Goal: Task Accomplishment & Management: Complete application form

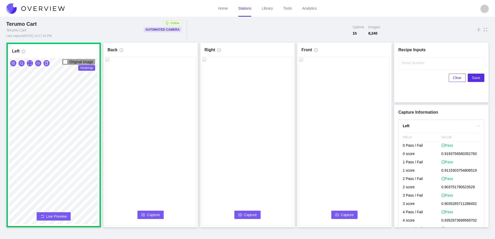
click at [149, 213] on span "Capture" at bounding box center [153, 215] width 13 height 6
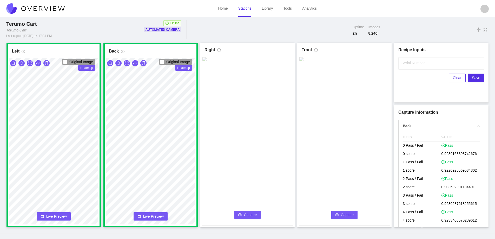
click at [250, 211] on button "Capture" at bounding box center [247, 215] width 27 height 8
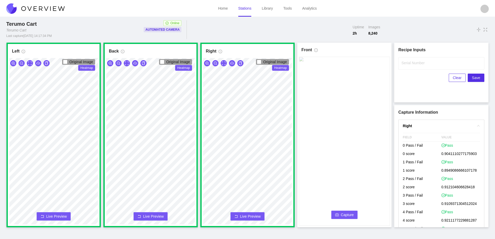
click at [345, 214] on span "Capture" at bounding box center [347, 215] width 13 height 6
click at [410, 64] on label "Serial Number" at bounding box center [413, 62] width 23 height 5
click at [410, 64] on input "Serial Number" at bounding box center [441, 63] width 86 height 12
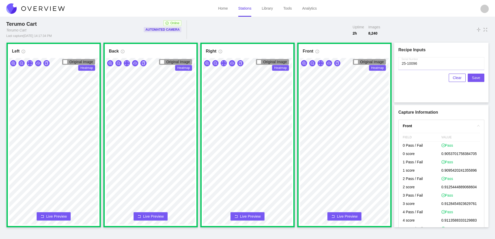
type input "25-10096"
click at [475, 78] on span "Save" at bounding box center [476, 78] width 8 height 6
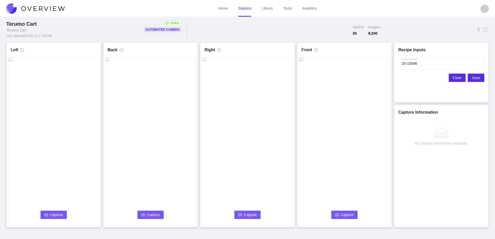
click at [455, 78] on span "Clear" at bounding box center [457, 78] width 9 height 6
click at [50, 212] on button "Capture" at bounding box center [54, 215] width 27 height 8
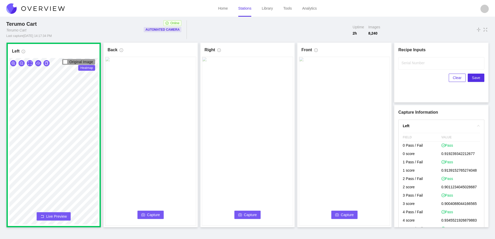
click at [150, 214] on span "Capture" at bounding box center [153, 215] width 13 height 6
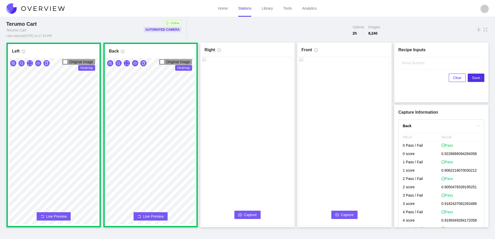
click at [242, 214] on button "Capture" at bounding box center [247, 215] width 27 height 8
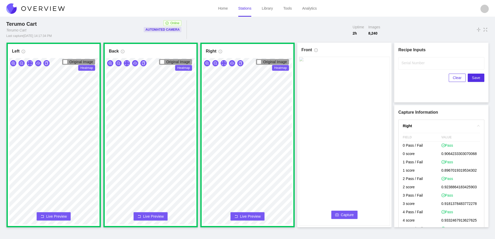
click at [352, 215] on span "Capture" at bounding box center [347, 215] width 13 height 6
click at [410, 64] on label "Serial Number" at bounding box center [413, 62] width 23 height 5
click at [410, 64] on input "Serial Number" at bounding box center [441, 63] width 86 height 12
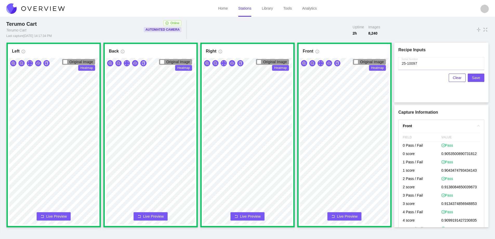
type input "25-10097"
click at [475, 77] on span "Save" at bounding box center [476, 78] width 8 height 6
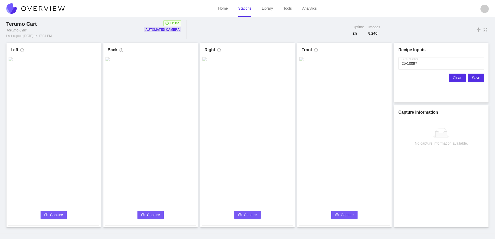
click at [459, 76] on span "Clear" at bounding box center [457, 78] width 9 height 6
click at [46, 213] on icon "camera" at bounding box center [46, 214] width 4 height 3
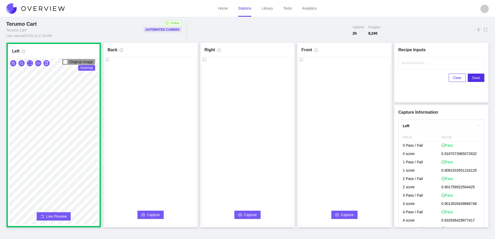
click at [158, 214] on span "Capture" at bounding box center [153, 215] width 13 height 6
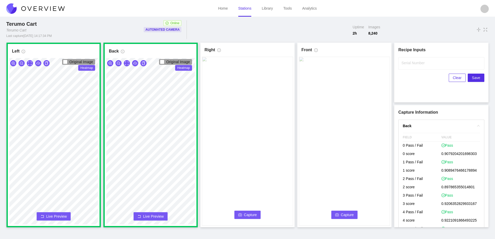
click at [244, 213] on span "Capture" at bounding box center [250, 215] width 13 height 6
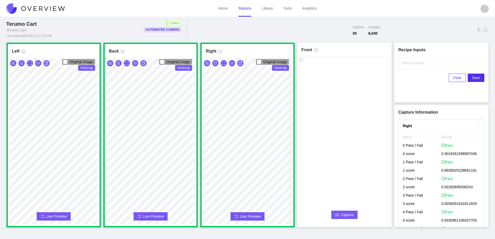
drag, startPoint x: 346, startPoint y: 214, endPoint x: 344, endPoint y: 211, distance: 3.9
click at [344, 211] on button "Capture" at bounding box center [344, 215] width 27 height 8
click at [410, 63] on label "Serial Number" at bounding box center [413, 62] width 23 height 5
click at [410, 63] on input "Serial Number" at bounding box center [441, 63] width 86 height 12
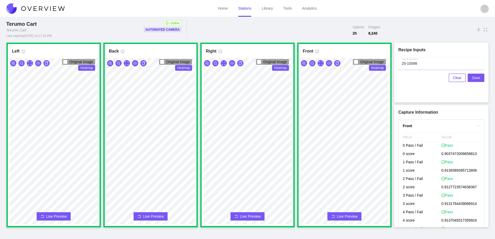
type input "25-10098"
click at [481, 77] on button "Save" at bounding box center [476, 78] width 17 height 8
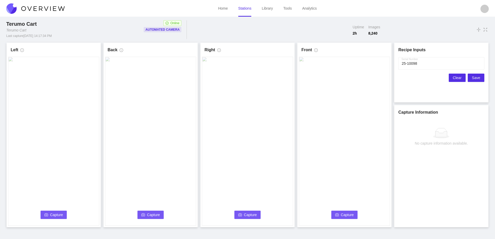
click at [453, 78] on button "Clear" at bounding box center [457, 78] width 17 height 8
click at [55, 214] on span "Capture" at bounding box center [56, 215] width 13 height 6
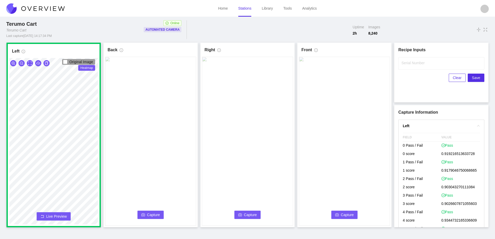
click at [153, 213] on span "Capture" at bounding box center [153, 215] width 13 height 6
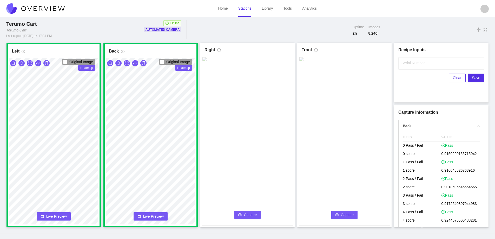
click at [248, 212] on span "Capture" at bounding box center [250, 215] width 13 height 6
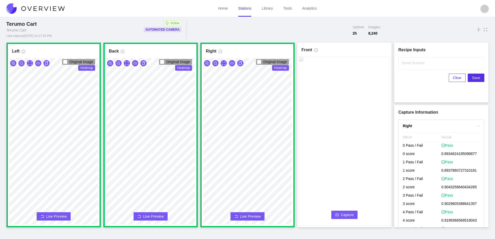
click at [343, 217] on span "Capture" at bounding box center [347, 215] width 13 height 6
click at [410, 63] on label "Serial Number" at bounding box center [413, 62] width 23 height 5
click at [410, 63] on input "Serial Number" at bounding box center [441, 63] width 86 height 12
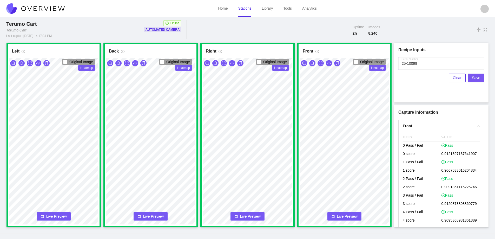
type input "25-10099"
click at [479, 77] on span "Save" at bounding box center [476, 78] width 8 height 6
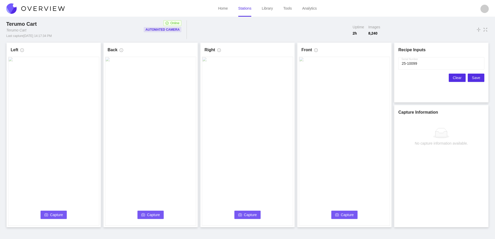
click at [458, 77] on span "Clear" at bounding box center [457, 78] width 9 height 6
click at [57, 213] on span "Capture" at bounding box center [56, 215] width 13 height 6
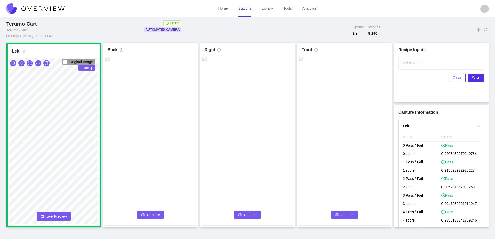
click at [155, 214] on span "Capture" at bounding box center [153, 215] width 13 height 6
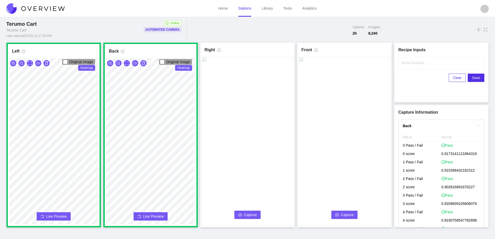
click at [246, 213] on span "Capture" at bounding box center [250, 215] width 13 height 6
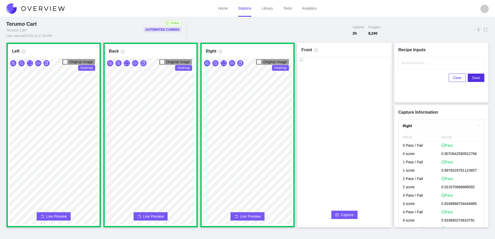
click at [350, 213] on span "Capture" at bounding box center [347, 215] width 13 height 6
click at [408, 62] on label "Serial Number" at bounding box center [413, 62] width 23 height 5
click at [408, 62] on input "Serial Number" at bounding box center [441, 63] width 86 height 12
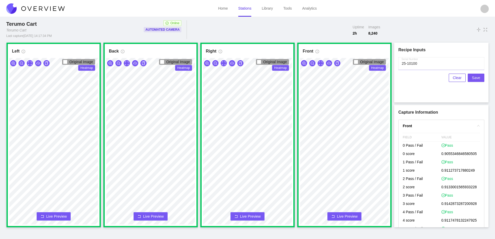
type input "25-10100"
click at [476, 75] on span "Save" at bounding box center [476, 78] width 8 height 6
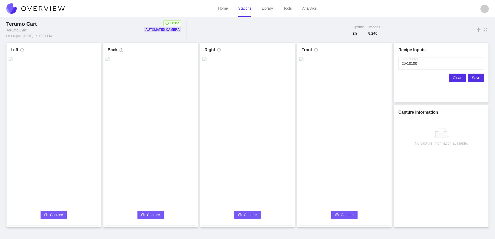
click at [456, 78] on span "Clear" at bounding box center [457, 78] width 9 height 6
click at [49, 211] on button "Capture" at bounding box center [54, 215] width 27 height 8
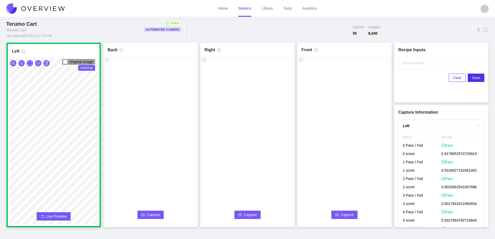
click at [156, 214] on span "Capture" at bounding box center [153, 215] width 13 height 6
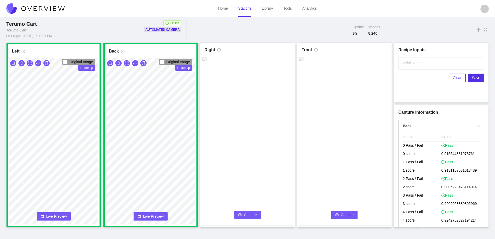
click at [246, 214] on span "Capture" at bounding box center [250, 215] width 13 height 6
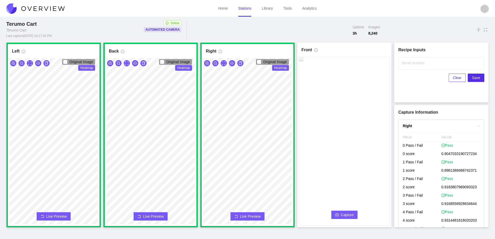
click at [350, 215] on span "Capture" at bounding box center [347, 215] width 13 height 6
click at [411, 66] on input "Serial Number" at bounding box center [441, 63] width 86 height 12
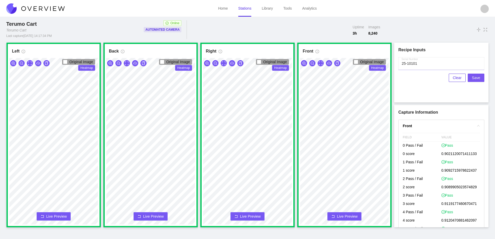
type input "25-10101"
click at [477, 76] on span "Save" at bounding box center [476, 78] width 8 height 6
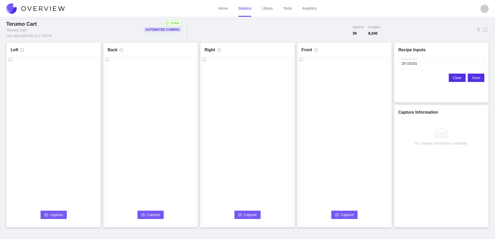
click at [460, 75] on span "Clear" at bounding box center [457, 78] width 9 height 6
drag, startPoint x: 53, startPoint y: 212, endPoint x: 56, endPoint y: 212, distance: 3.1
click at [56, 212] on button "Capture" at bounding box center [54, 215] width 27 height 8
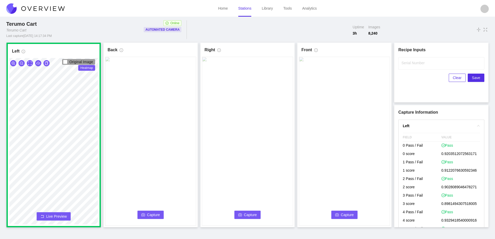
click at [147, 215] on span "Capture" at bounding box center [153, 215] width 13 height 6
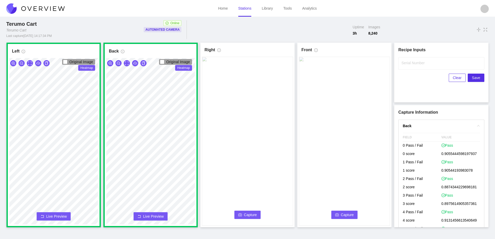
click at [246, 213] on span "Capture" at bounding box center [250, 215] width 13 height 6
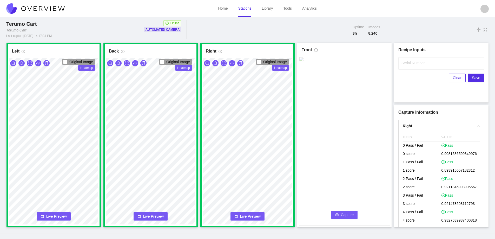
click at [347, 214] on span "Capture" at bounding box center [347, 215] width 13 height 6
click at [410, 65] on input "Serial Number" at bounding box center [441, 63] width 86 height 12
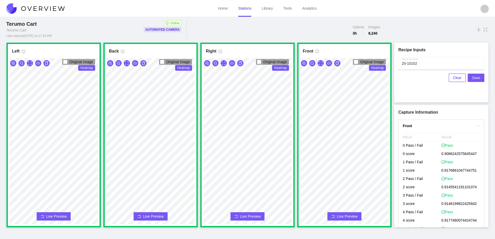
type input "25-10102"
click at [478, 78] on span "Save" at bounding box center [476, 78] width 8 height 6
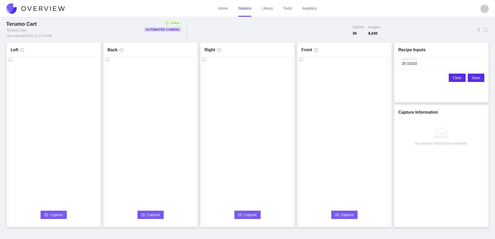
click at [458, 77] on span "Clear" at bounding box center [457, 78] width 9 height 6
click at [54, 213] on span "Capture" at bounding box center [56, 215] width 13 height 6
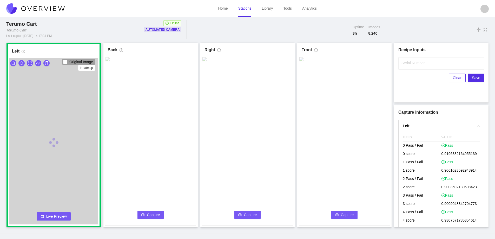
click at [151, 213] on span "Capture" at bounding box center [153, 215] width 13 height 6
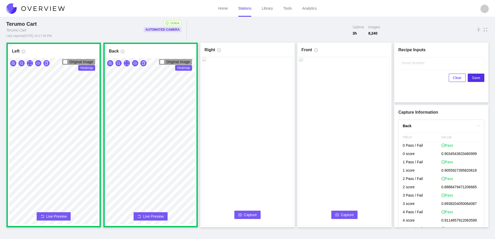
click at [243, 214] on button "Capture" at bounding box center [247, 215] width 27 height 8
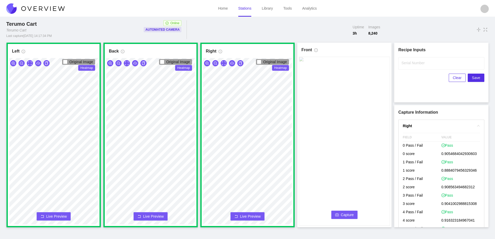
click at [342, 215] on span "Capture" at bounding box center [347, 215] width 13 height 6
click at [410, 64] on label "Serial Number" at bounding box center [413, 62] width 23 height 5
click at [410, 64] on input "Serial Number" at bounding box center [441, 63] width 86 height 12
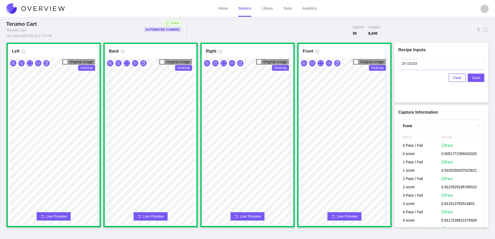
type input "25-10103"
click at [476, 78] on span "Save" at bounding box center [476, 78] width 8 height 6
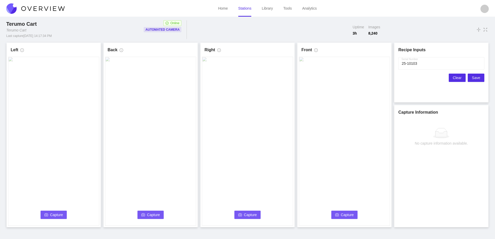
click at [459, 77] on span "Clear" at bounding box center [457, 78] width 9 height 6
click at [45, 214] on icon "camera" at bounding box center [46, 214] width 4 height 3
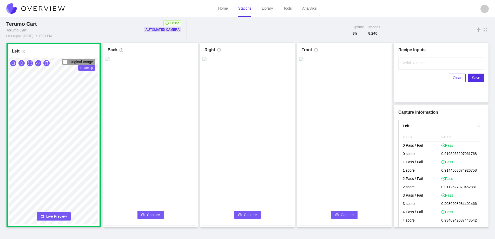
click at [153, 216] on span "Capture" at bounding box center [153, 215] width 13 height 6
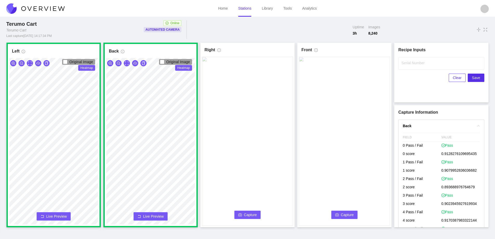
click at [249, 214] on span "Capture" at bounding box center [250, 215] width 13 height 6
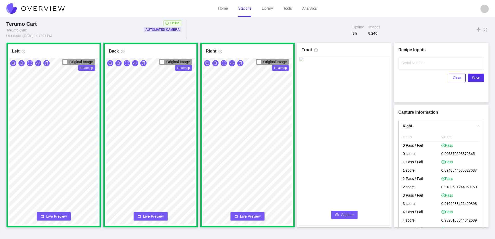
click at [346, 216] on span "Capture" at bounding box center [347, 215] width 13 height 6
click at [405, 65] on label "Serial Number" at bounding box center [413, 62] width 23 height 5
click at [405, 65] on input "Serial Number" at bounding box center [441, 63] width 86 height 12
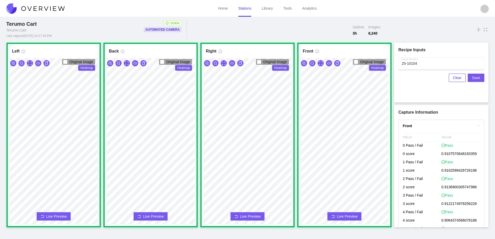
type input "25-10104"
click at [479, 76] on span "Save" at bounding box center [476, 78] width 8 height 6
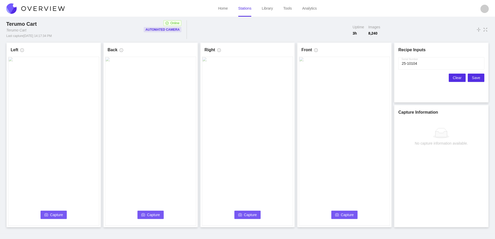
click at [456, 77] on span "Clear" at bounding box center [457, 78] width 9 height 6
click at [57, 214] on span "Capture" at bounding box center [56, 215] width 13 height 6
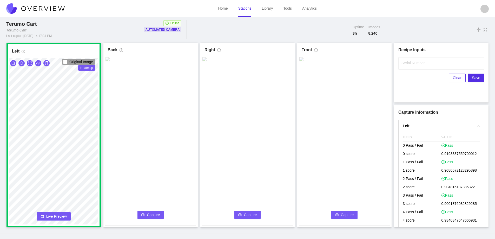
click at [160, 214] on button "Capture" at bounding box center [150, 215] width 27 height 8
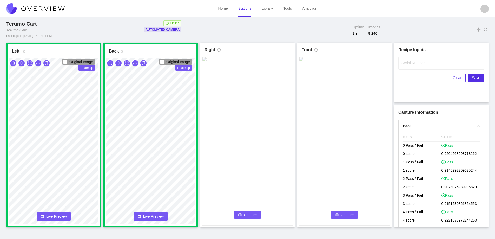
drag, startPoint x: 244, startPoint y: 212, endPoint x: 244, endPoint y: 228, distance: 16.9
click at [244, 212] on button "Capture" at bounding box center [247, 215] width 27 height 8
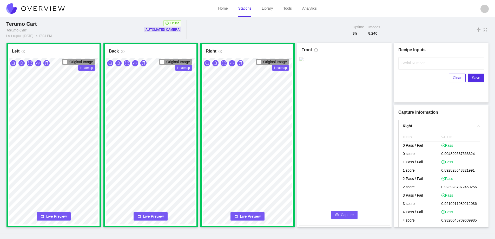
click at [344, 213] on span "Capture" at bounding box center [347, 215] width 13 height 6
click at [406, 59] on input "Serial Number" at bounding box center [441, 63] width 86 height 12
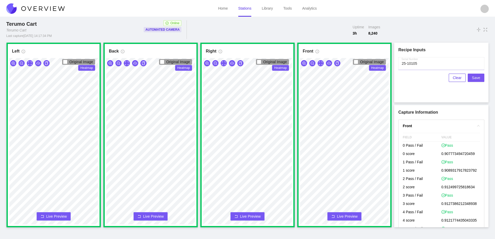
type input "25-10105"
click at [475, 77] on span "Save" at bounding box center [476, 78] width 8 height 6
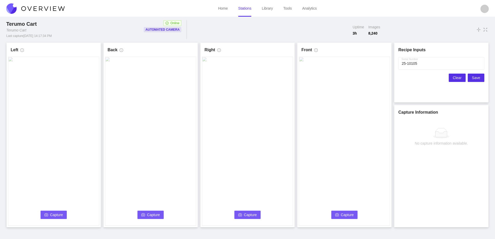
click at [457, 77] on span "Clear" at bounding box center [457, 78] width 9 height 6
click at [53, 211] on button "Capture" at bounding box center [54, 215] width 27 height 8
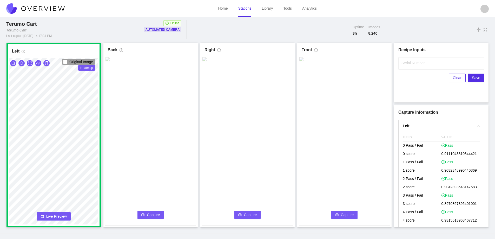
click at [140, 215] on button "Capture" at bounding box center [150, 215] width 27 height 8
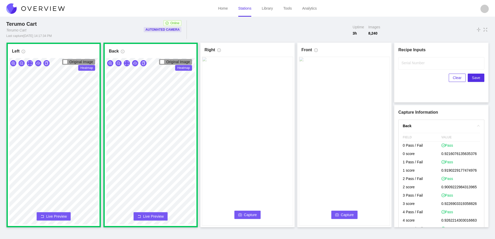
click at [247, 214] on span "Capture" at bounding box center [250, 215] width 13 height 6
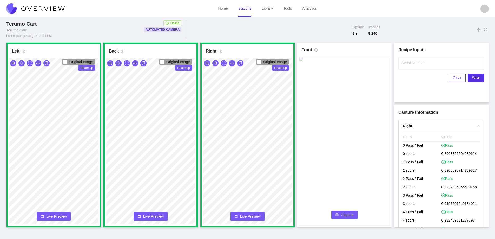
click at [348, 211] on button "Capture" at bounding box center [344, 215] width 27 height 8
click at [409, 62] on label "Serial Number" at bounding box center [413, 62] width 23 height 5
click at [409, 62] on input "Serial Number" at bounding box center [441, 63] width 86 height 12
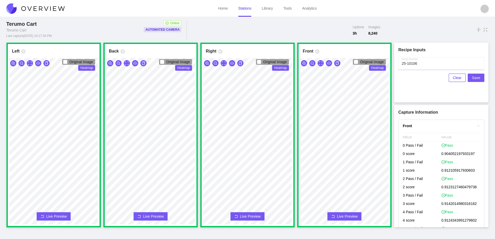
type input "25-10106"
click at [476, 76] on span "Save" at bounding box center [476, 78] width 8 height 6
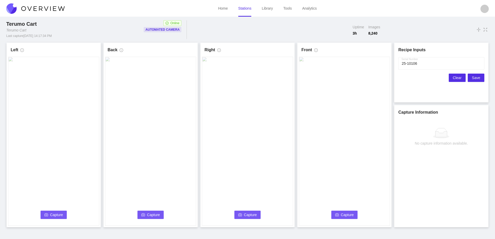
click at [458, 77] on span "Clear" at bounding box center [457, 78] width 9 height 6
click at [55, 215] on span "Capture" at bounding box center [56, 215] width 13 height 6
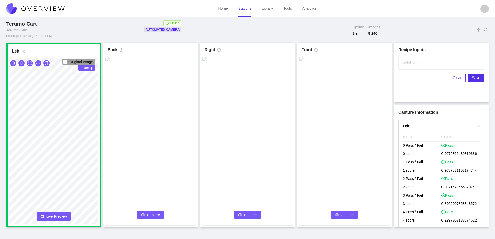
click at [154, 214] on span "Capture" at bounding box center [153, 215] width 13 height 6
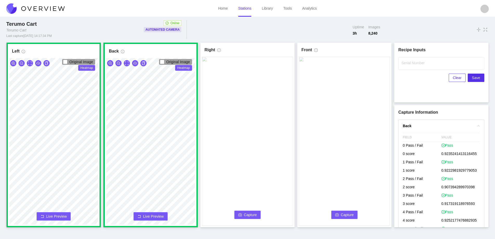
click at [246, 211] on button "Capture" at bounding box center [247, 215] width 27 height 8
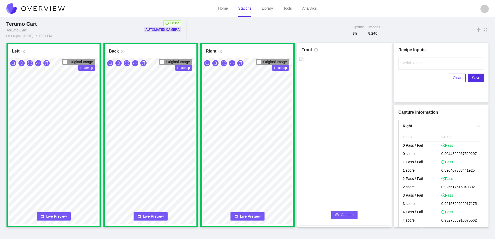
click at [350, 215] on span "Capture" at bounding box center [347, 215] width 13 height 6
click at [406, 65] on label "Serial Number" at bounding box center [413, 62] width 23 height 5
click at [406, 65] on input "Serial Number" at bounding box center [441, 63] width 86 height 12
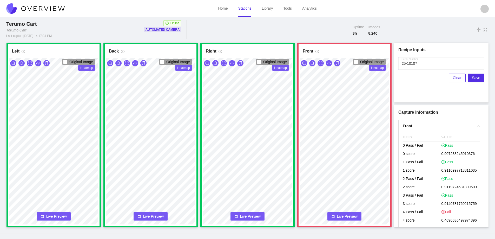
type input "25-10107"
click at [345, 217] on span "Live Preview" at bounding box center [347, 216] width 21 height 5
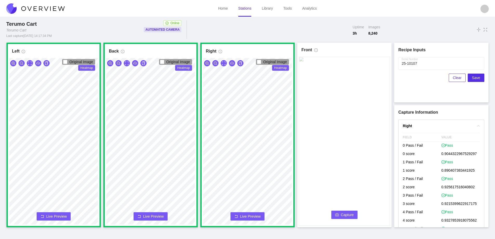
click at [345, 214] on span "Capture" at bounding box center [347, 215] width 13 height 6
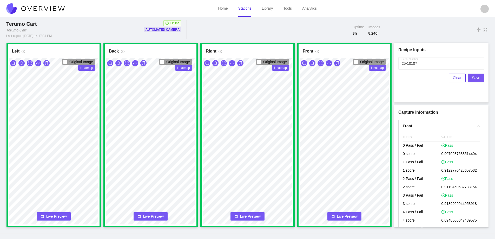
click at [476, 76] on span "Save" at bounding box center [476, 78] width 8 height 6
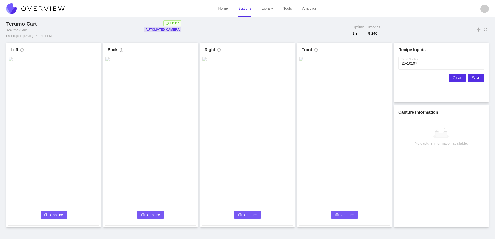
click at [458, 78] on span "Clear" at bounding box center [457, 78] width 9 height 6
click at [46, 215] on icon "camera" at bounding box center [46, 214] width 4 height 3
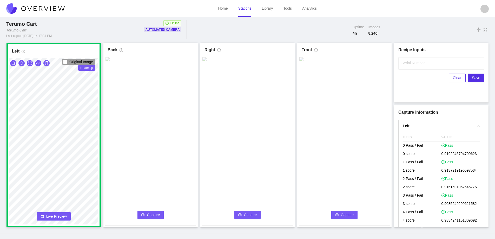
click at [148, 213] on span "Capture" at bounding box center [153, 215] width 13 height 6
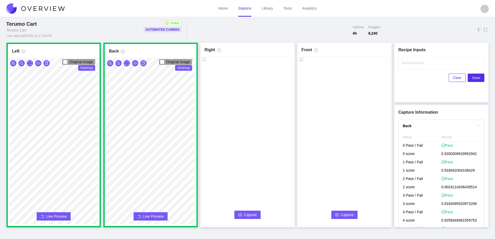
click at [248, 212] on span "Capture" at bounding box center [250, 215] width 13 height 6
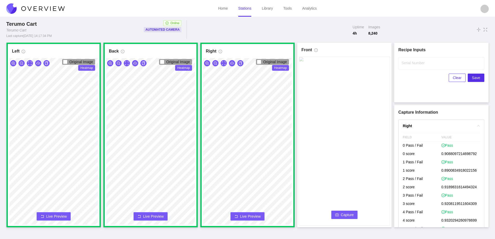
click at [342, 211] on button "Capture" at bounding box center [344, 215] width 27 height 8
click at [404, 63] on label "Serial Number" at bounding box center [413, 62] width 23 height 5
click at [404, 63] on input "Serial Number" at bounding box center [441, 63] width 86 height 12
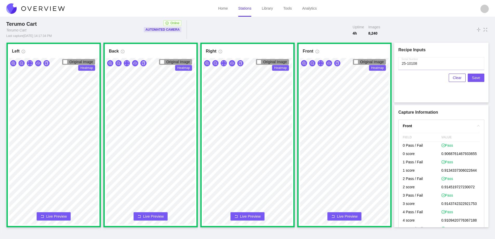
type input "25-10108"
click at [478, 77] on span "Save" at bounding box center [476, 78] width 8 height 6
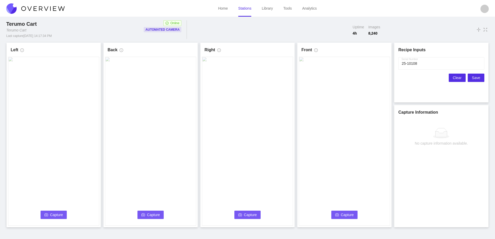
click at [453, 77] on button "Clear" at bounding box center [457, 78] width 17 height 8
drag, startPoint x: 57, startPoint y: 211, endPoint x: 55, endPoint y: 238, distance: 27.4
click at [58, 211] on button "Capture" at bounding box center [54, 215] width 27 height 8
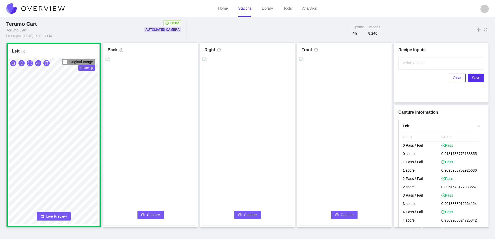
click at [140, 214] on button "Capture" at bounding box center [150, 215] width 27 height 8
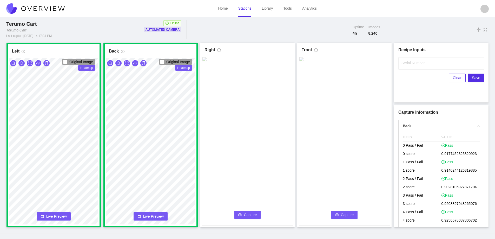
click at [246, 214] on span "Capture" at bounding box center [250, 215] width 13 height 6
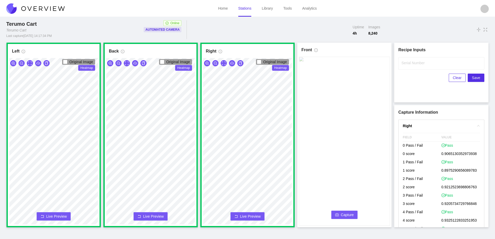
click at [349, 214] on span "Capture" at bounding box center [347, 215] width 13 height 6
click at [412, 65] on input "Serial Number" at bounding box center [441, 63] width 86 height 12
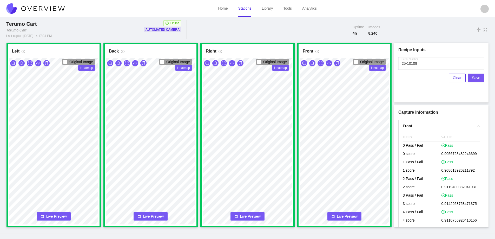
type input "25-10109"
click at [479, 76] on span "Save" at bounding box center [476, 78] width 8 height 6
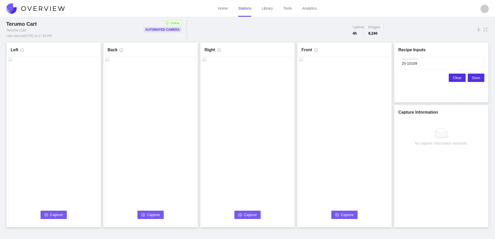
click at [455, 77] on span "Clear" at bounding box center [457, 78] width 9 height 6
